Goal: Check status: Check status

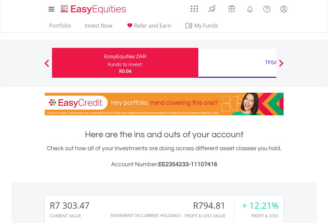
scroll to position [64, 104]
click at [108, 63] on div "Funds to invest:" at bounding box center [125, 64] width 35 height 7
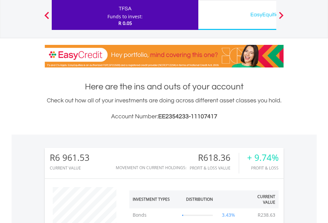
click at [237, 15] on div "EasyEquities USD" at bounding box center [271, 14] width 138 height 9
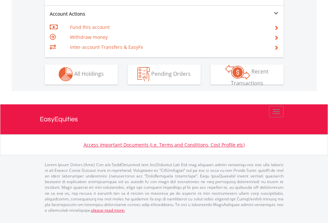
scroll to position [620, 0]
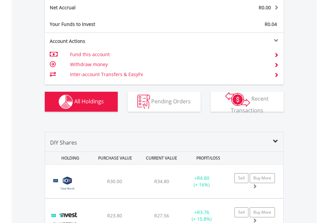
scroll to position [751, 0]
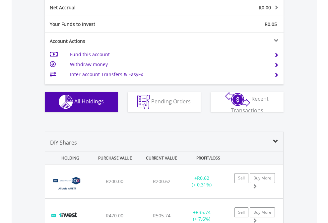
scroll to position [751, 0]
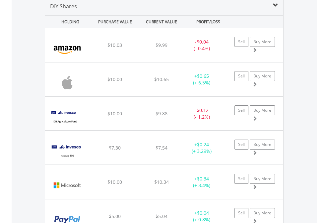
scroll to position [641, 0]
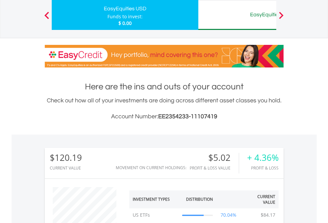
scroll to position [64, 104]
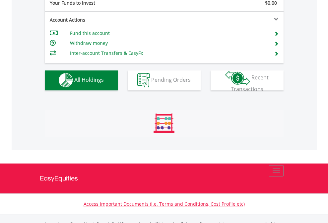
scroll to position [657, 0]
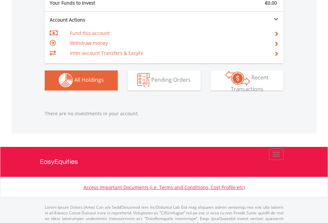
scroll to position [657, 0]
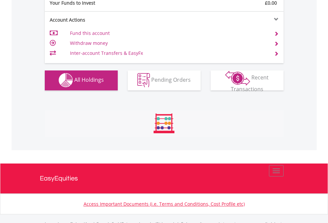
scroll to position [657, 0]
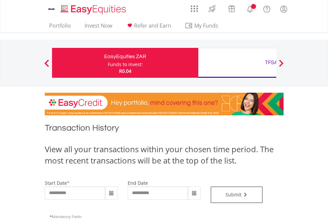
type input "**********"
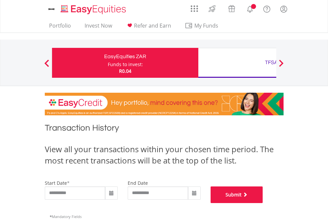
click at [263, 203] on button "Submit" at bounding box center [237, 194] width 52 height 17
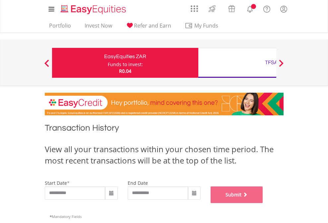
scroll to position [269, 0]
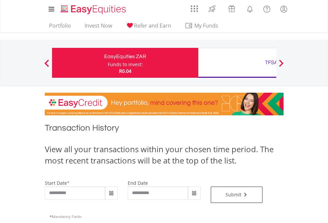
click at [237, 63] on div "TFSA" at bounding box center [271, 62] width 138 height 9
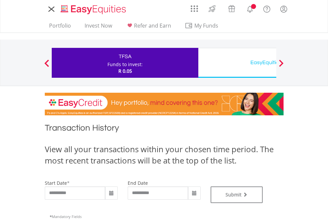
type input "**********"
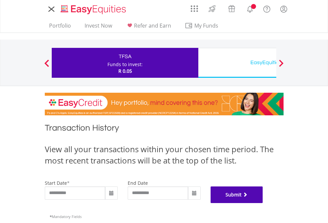
click at [263, 203] on button "Submit" at bounding box center [237, 194] width 52 height 17
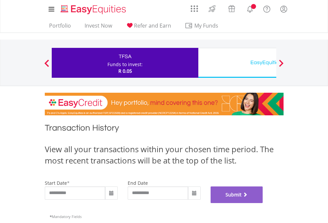
scroll to position [269, 0]
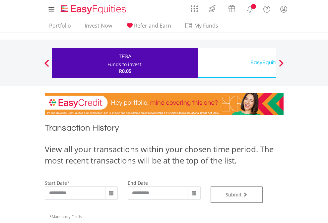
click at [237, 63] on div "EasyEquities USD" at bounding box center [271, 62] width 138 height 9
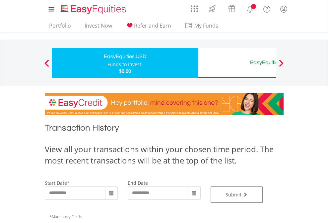
type input "**********"
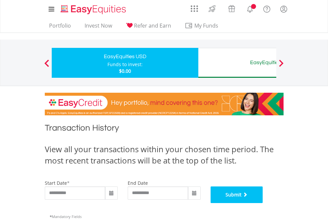
click at [263, 203] on button "Submit" at bounding box center [237, 194] width 52 height 17
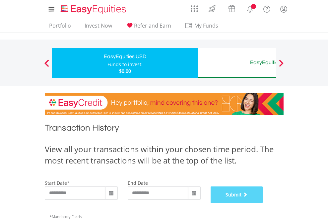
scroll to position [269, 0]
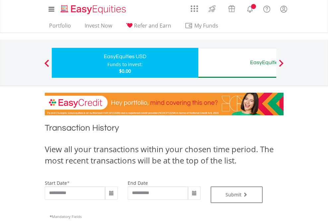
click at [237, 63] on div "EasyEquities AUD" at bounding box center [271, 62] width 138 height 9
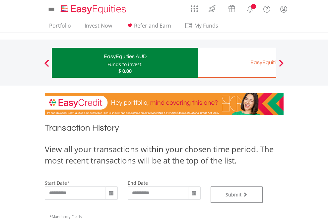
type input "**********"
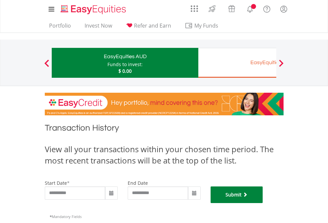
click at [263, 203] on button "Submit" at bounding box center [237, 194] width 52 height 17
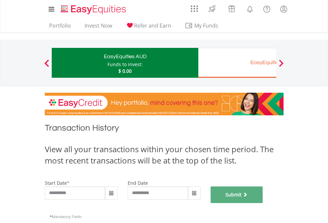
scroll to position [269, 0]
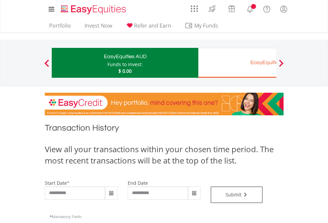
click at [237, 63] on div "EasyEquities EUR" at bounding box center [271, 62] width 138 height 9
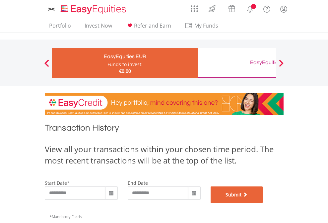
click at [263, 203] on button "Submit" at bounding box center [237, 194] width 52 height 17
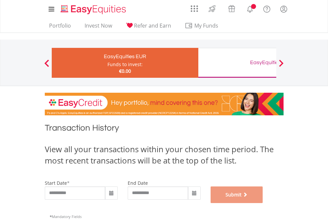
scroll to position [269, 0]
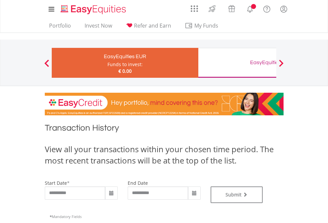
click at [237, 63] on div "EasyEquities GBP" at bounding box center [271, 62] width 138 height 9
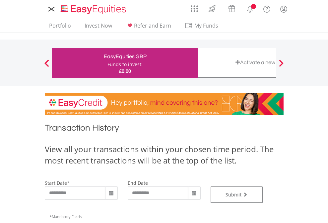
type input "**********"
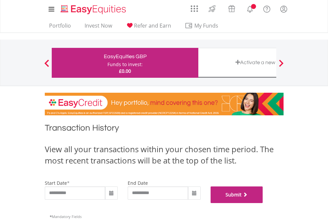
click at [263, 203] on button "Submit" at bounding box center [237, 194] width 52 height 17
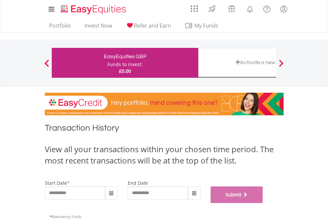
scroll to position [269, 0]
